Goal: Transaction & Acquisition: Purchase product/service

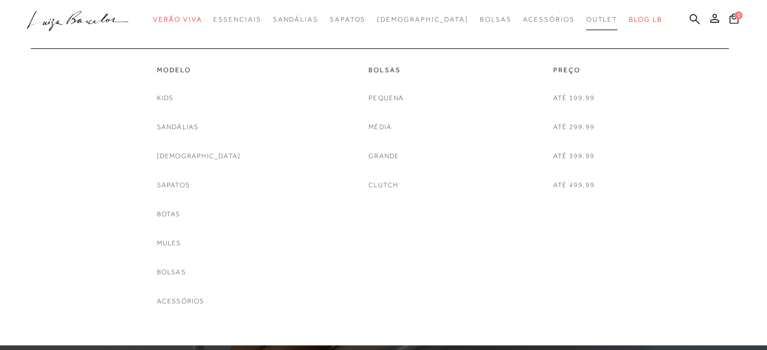
click at [586, 22] on span "Outlet" at bounding box center [602, 19] width 32 height 8
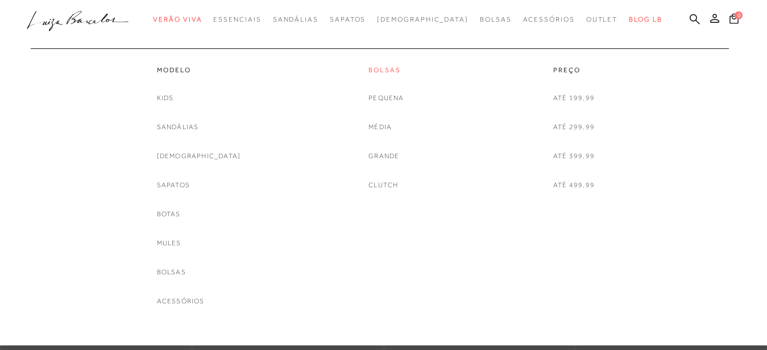
click at [372, 68] on link "Bolsas" at bounding box center [385, 70] width 35 height 10
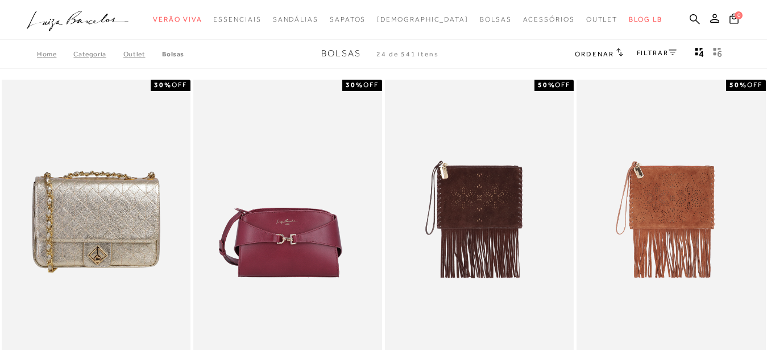
click at [651, 51] on link "FILTRAR" at bounding box center [657, 53] width 40 height 8
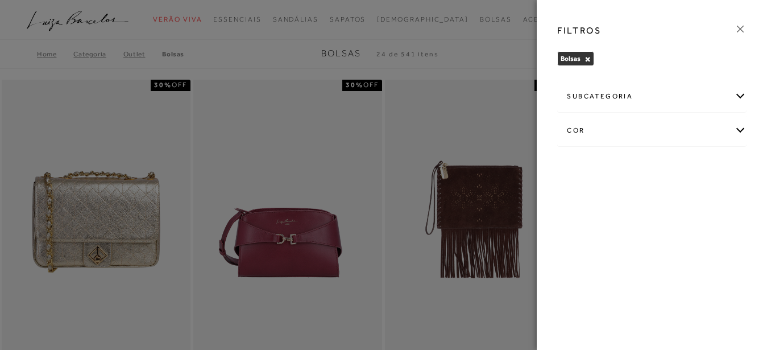
click at [585, 95] on div "subcategoria" at bounding box center [652, 96] width 188 height 30
click at [593, 197] on div "FILTROS [GEOGRAPHIC_DATA] × Limpar todos os refinamentos subcategoria Clutch" at bounding box center [652, 175] width 230 height 350
click at [712, 23] on div "FILTROS" at bounding box center [651, 31] width 207 height 30
click at [742, 24] on icon at bounding box center [740, 29] width 13 height 13
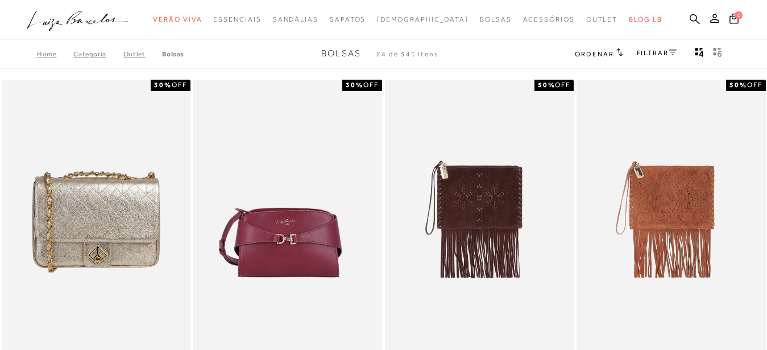
click at [608, 53] on span "Ordenar" at bounding box center [594, 54] width 39 height 8
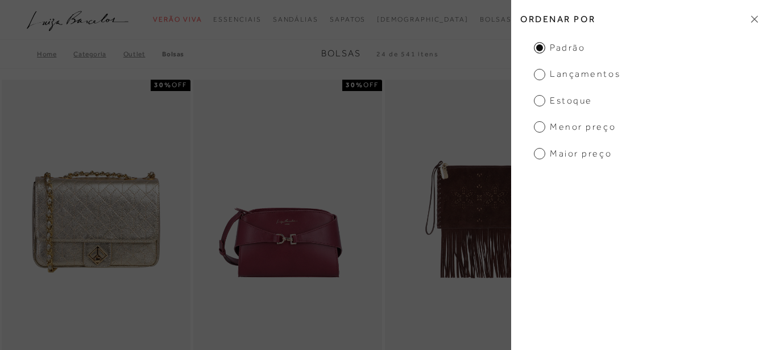
click at [539, 156] on span "Maior preço" at bounding box center [573, 153] width 78 height 13
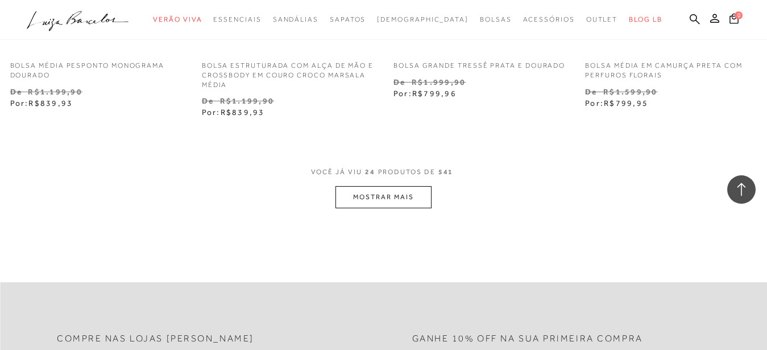
scroll to position [2261, 0]
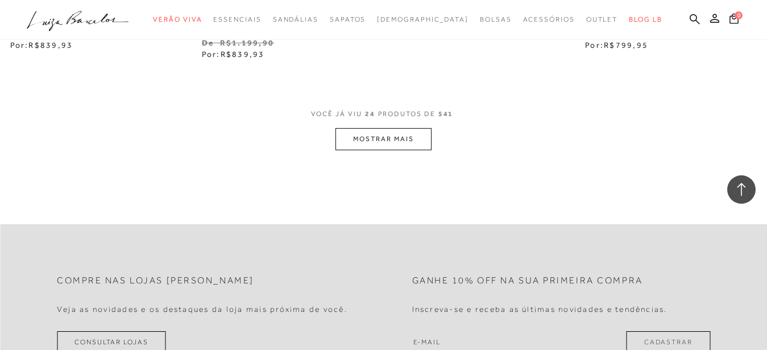
click at [413, 140] on button "MOSTRAR MAIS" at bounding box center [382, 139] width 95 height 22
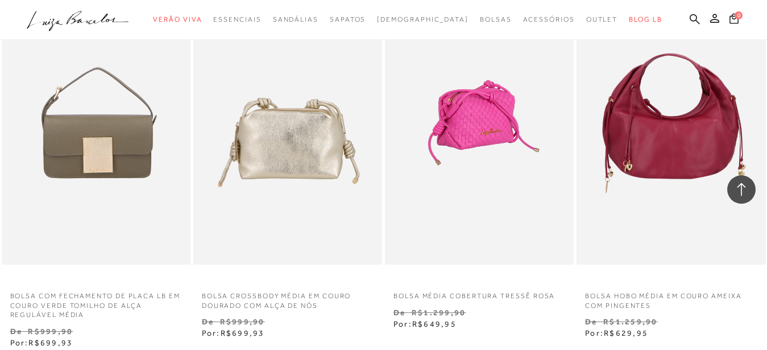
scroll to position [3420, 0]
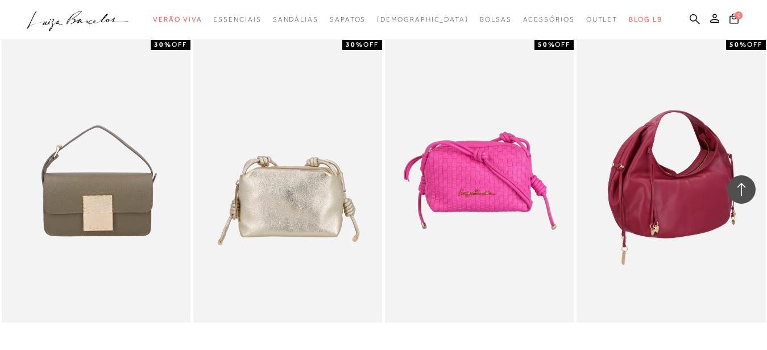
click at [641, 139] on img at bounding box center [671, 180] width 188 height 283
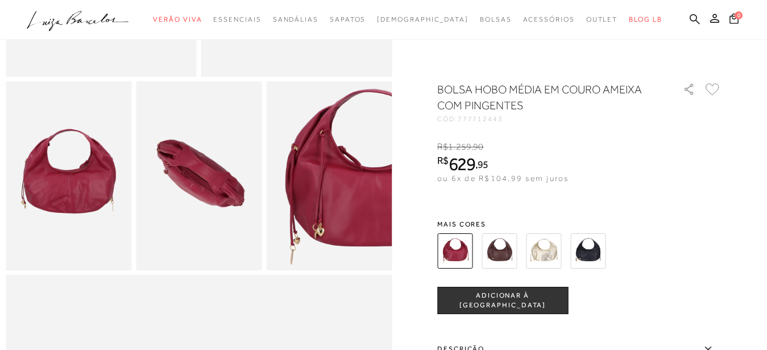
scroll to position [348, 0]
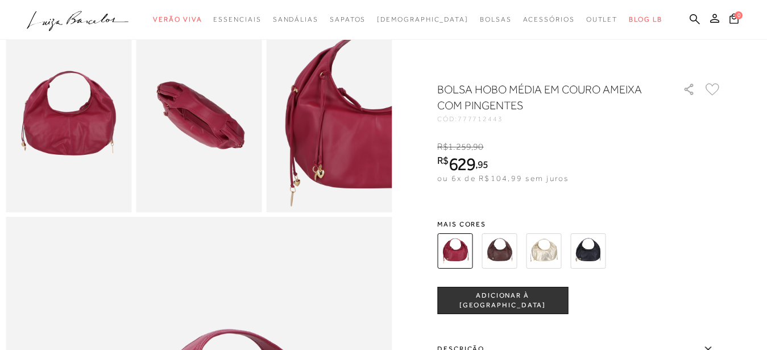
click at [99, 144] on img at bounding box center [69, 117] width 126 height 189
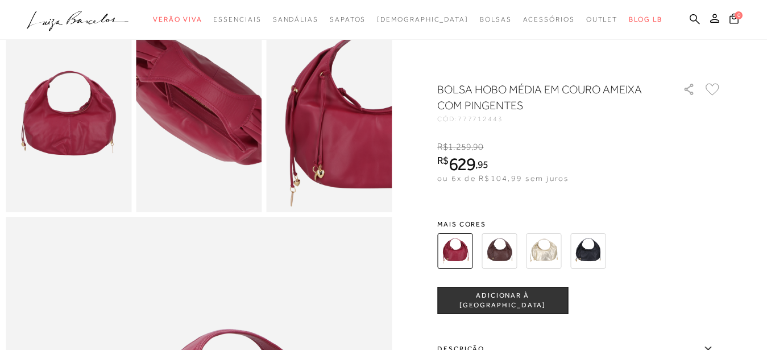
click at [199, 143] on img at bounding box center [198, 102] width 251 height 377
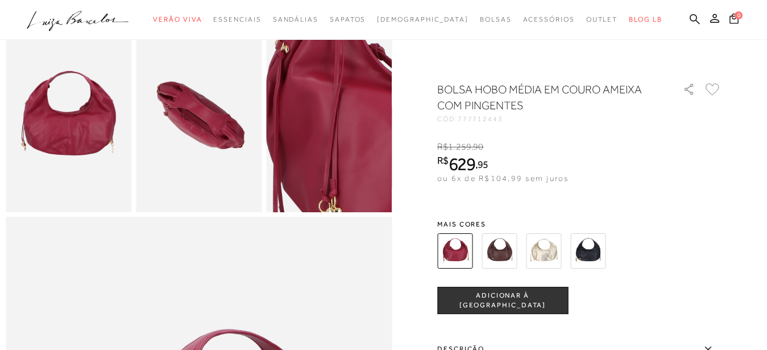
click at [309, 142] on img at bounding box center [351, 103] width 251 height 377
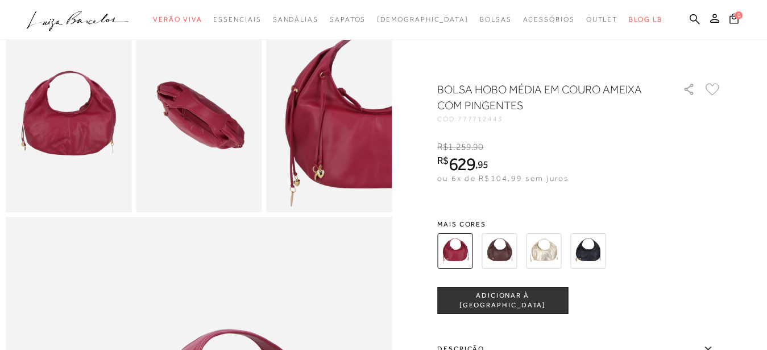
click at [497, 250] on img at bounding box center [498, 250] width 35 height 35
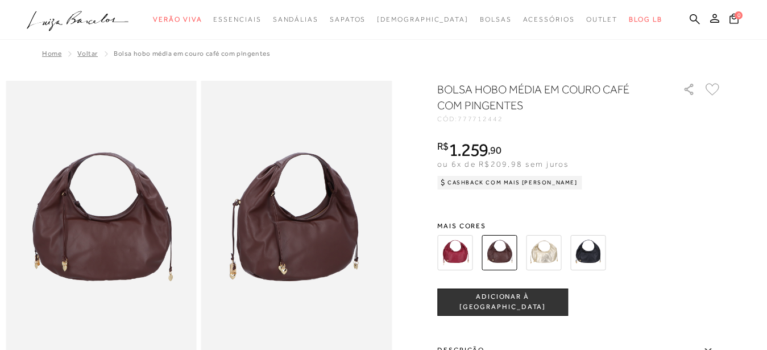
click at [559, 248] on img at bounding box center [543, 252] width 35 height 35
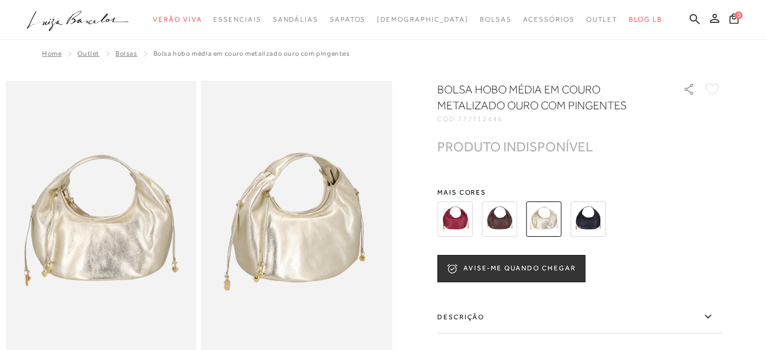
click at [596, 222] on img at bounding box center [587, 218] width 35 height 35
